Goal: Task Accomplishment & Management: Use online tool/utility

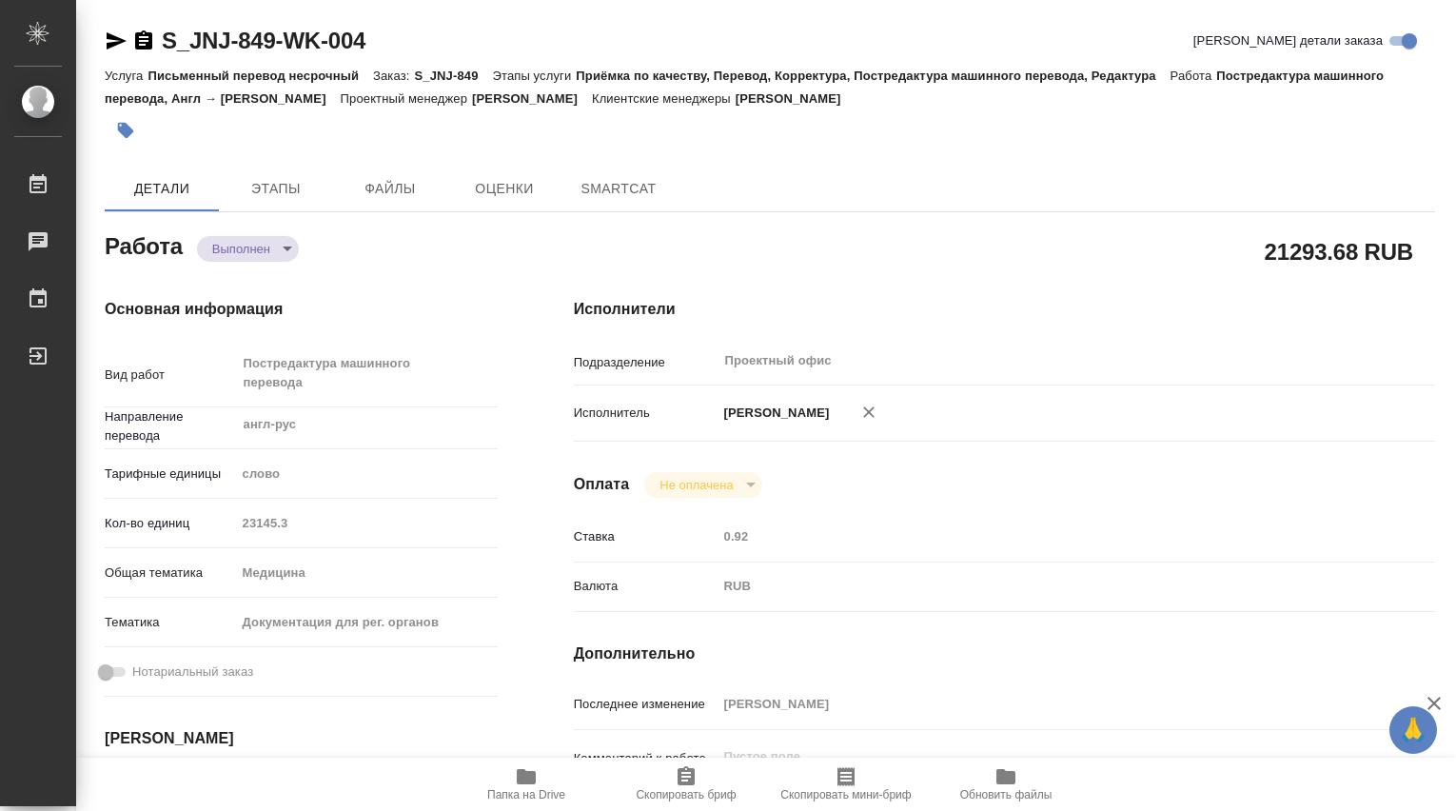
type textarea "x"
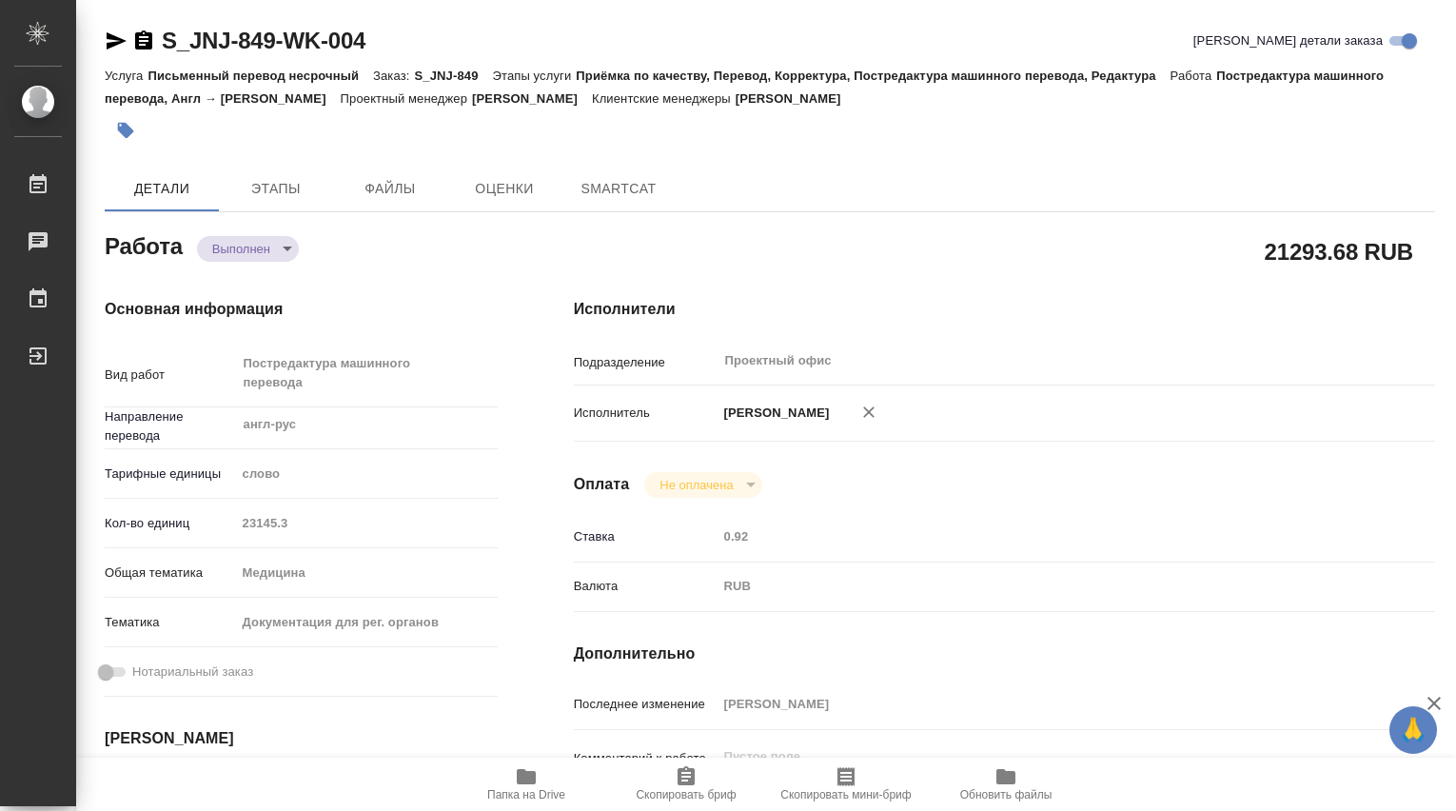
type textarea "x"
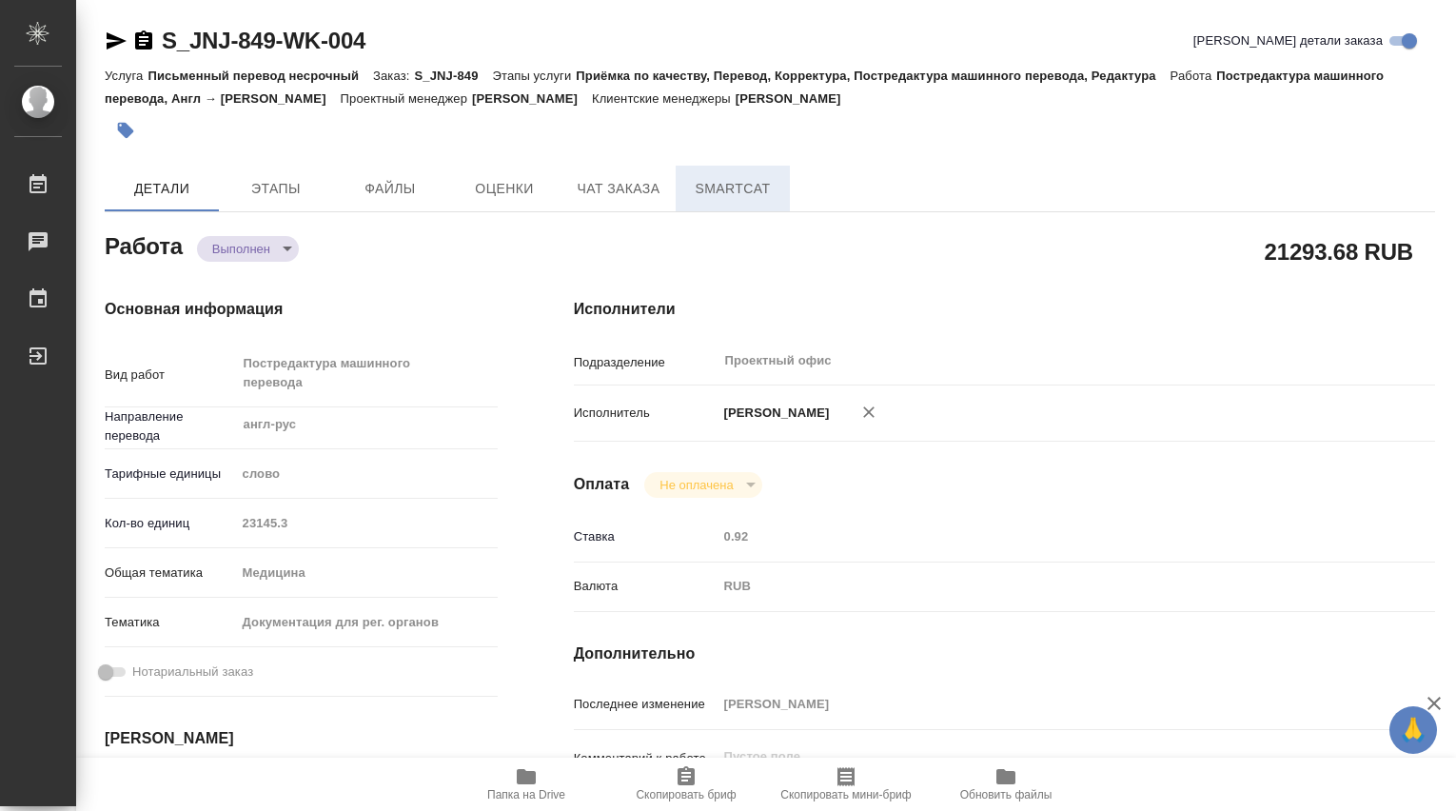
type textarea "x"
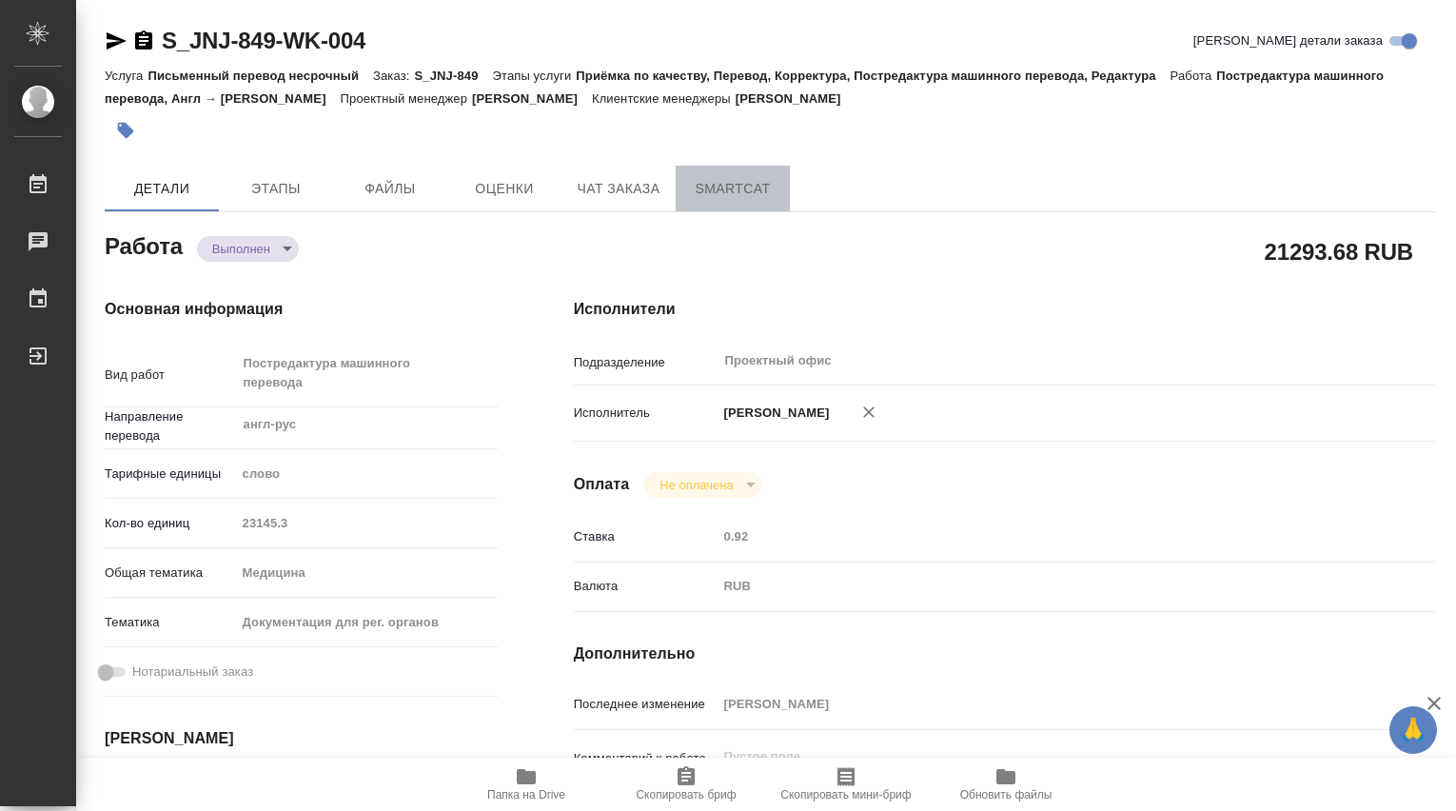
click at [766, 188] on span "SmartCat" at bounding box center [732, 189] width 91 height 24
